Goal: Communication & Community: Answer question/provide support

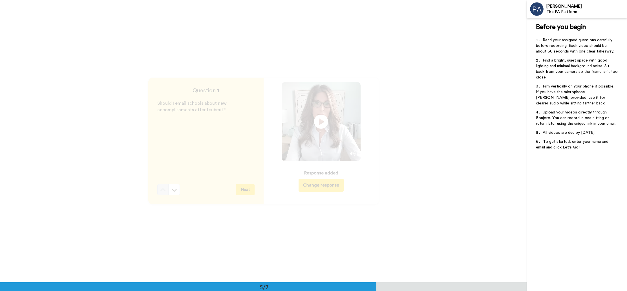
scroll to position [1128, 0]
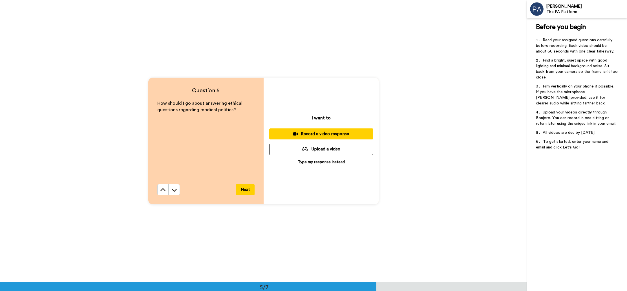
click at [350, 132] on div "Record a video response" at bounding box center [321, 134] width 95 height 6
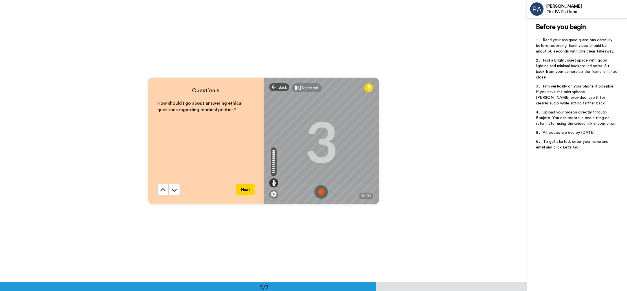
click at [316, 191] on img at bounding box center [321, 192] width 14 height 14
click at [322, 191] on img at bounding box center [321, 192] width 14 height 14
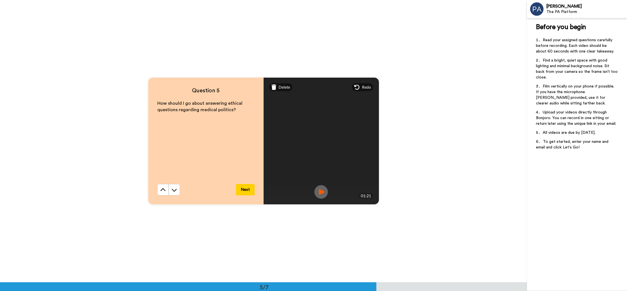
click at [324, 190] on img at bounding box center [321, 192] width 14 height 14
click at [283, 87] on span "Delete" at bounding box center [284, 87] width 12 height 6
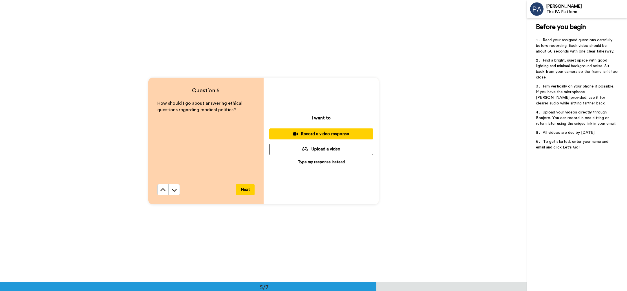
click at [333, 131] on div "Record a video response" at bounding box center [321, 134] width 95 height 6
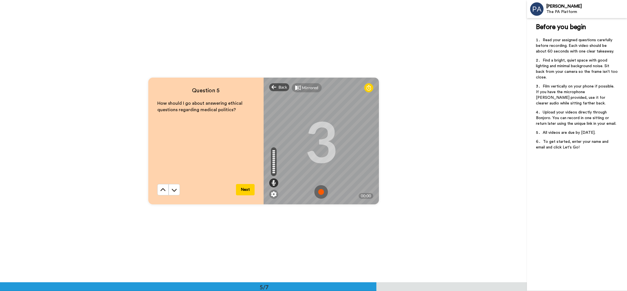
click at [318, 192] on img at bounding box center [321, 192] width 14 height 14
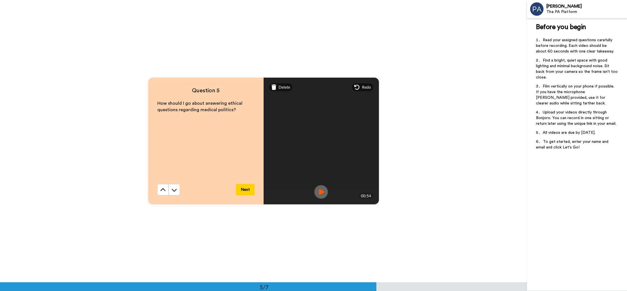
click at [321, 193] on img at bounding box center [321, 192] width 14 height 14
drag, startPoint x: 233, startPoint y: 110, endPoint x: 158, endPoint y: 105, distance: 75.4
click at [158, 105] on p "How should I go about answering ethical questions regarding medical politics?" at bounding box center [205, 106] width 97 height 13
copy span "How should I go about answering ethical questions regarding medical politics?"
click at [278, 87] on div "Delete" at bounding box center [280, 87] width 23 height 8
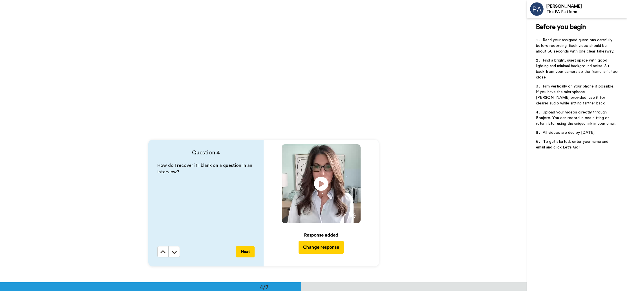
scroll to position [786, 0]
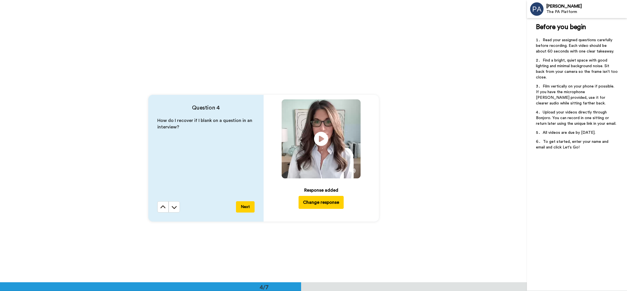
click at [247, 206] on button "Next" at bounding box center [245, 206] width 19 height 11
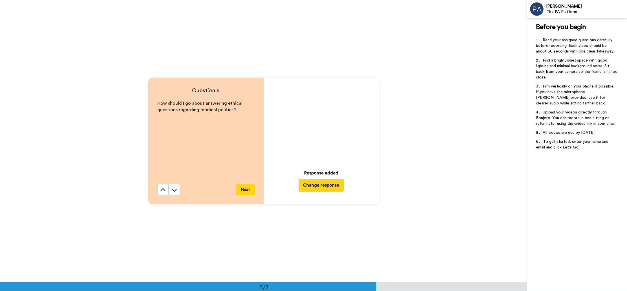
scroll to position [1128, 0]
click at [320, 186] on button "Change response" at bounding box center [321, 184] width 45 height 13
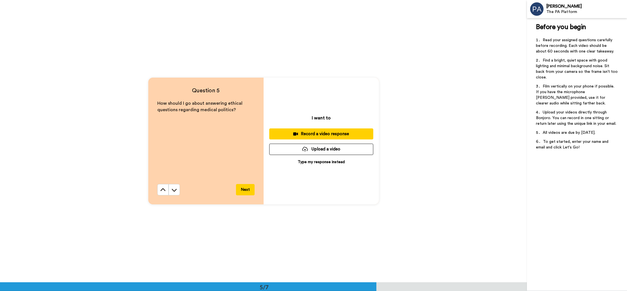
click at [329, 136] on div "Record a video response" at bounding box center [321, 134] width 95 height 6
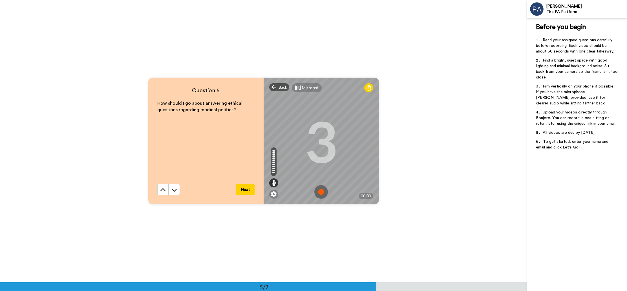
click at [322, 192] on img at bounding box center [321, 192] width 14 height 14
click at [321, 192] on img at bounding box center [321, 192] width 14 height 14
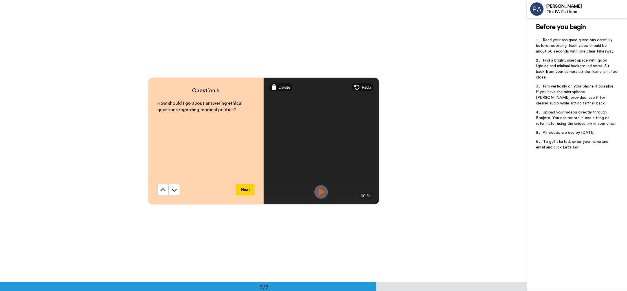
click at [320, 191] on img at bounding box center [321, 192] width 14 height 14
click at [245, 187] on button "Next" at bounding box center [245, 189] width 19 height 11
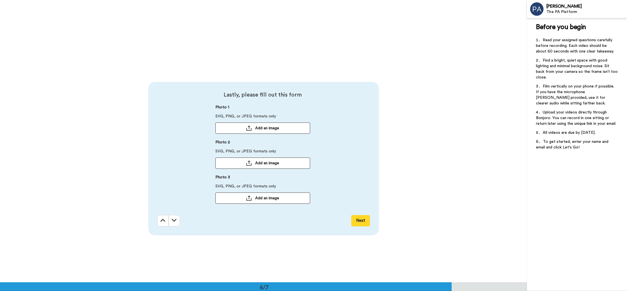
scroll to position [1409, 0]
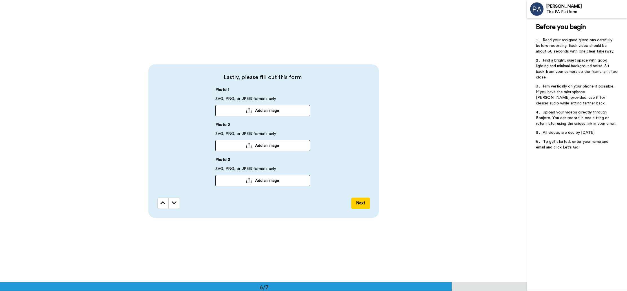
click at [359, 202] on button "Next" at bounding box center [360, 202] width 19 height 11
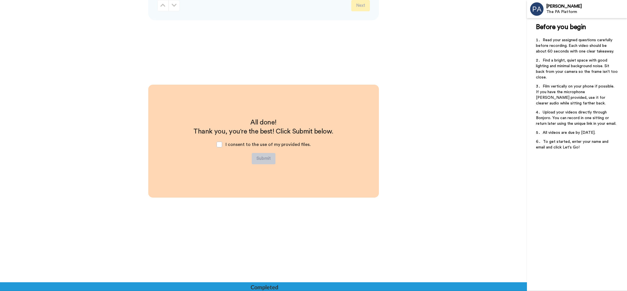
scroll to position [1607, 0]
click at [222, 145] on span at bounding box center [219, 145] width 6 height 6
click at [260, 159] on button "Submit" at bounding box center [264, 158] width 24 height 11
